Goal: Information Seeking & Learning: Learn about a topic

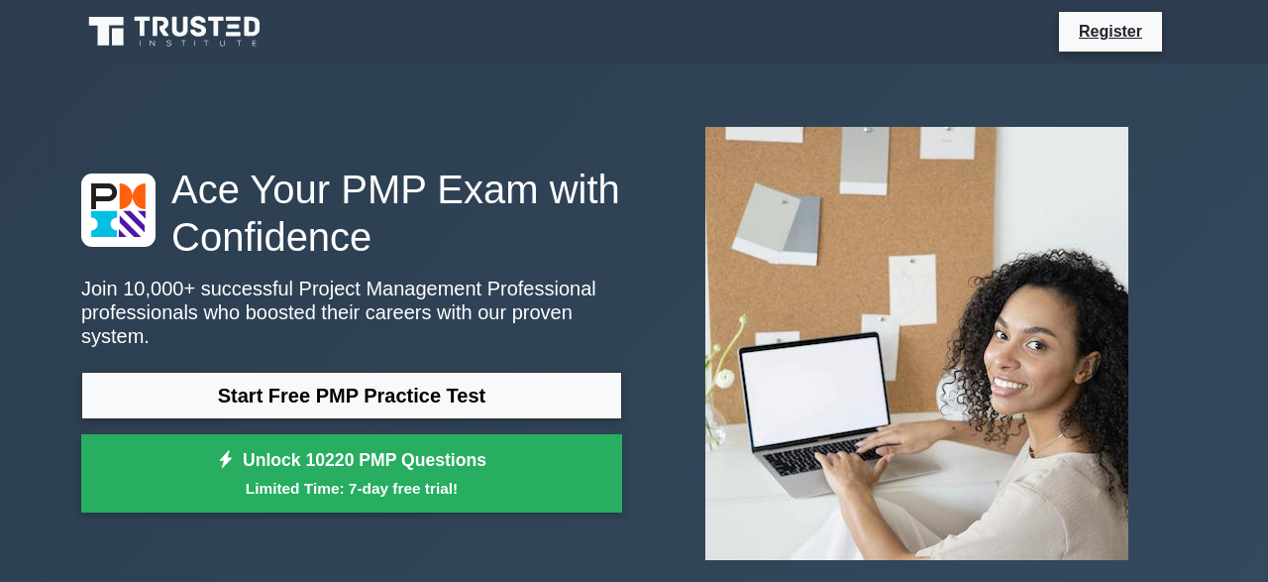
click at [471, 261] on h1 "Ace Your PMP Exam with Confidence" at bounding box center [351, 212] width 541 height 95
click at [777, 294] on img at bounding box center [917, 343] width 455 height 465
click at [878, 251] on img at bounding box center [917, 343] width 455 height 465
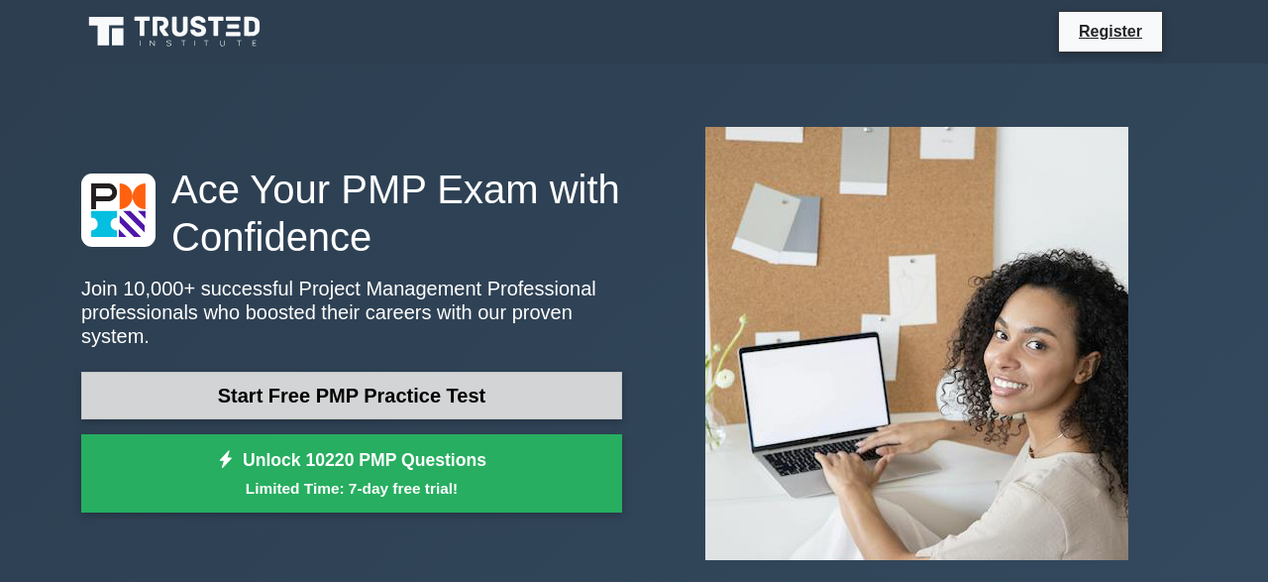
click at [352, 387] on link "Start Free PMP Practice Test" at bounding box center [351, 396] width 541 height 48
